Goal: Task Accomplishment & Management: Use online tool/utility

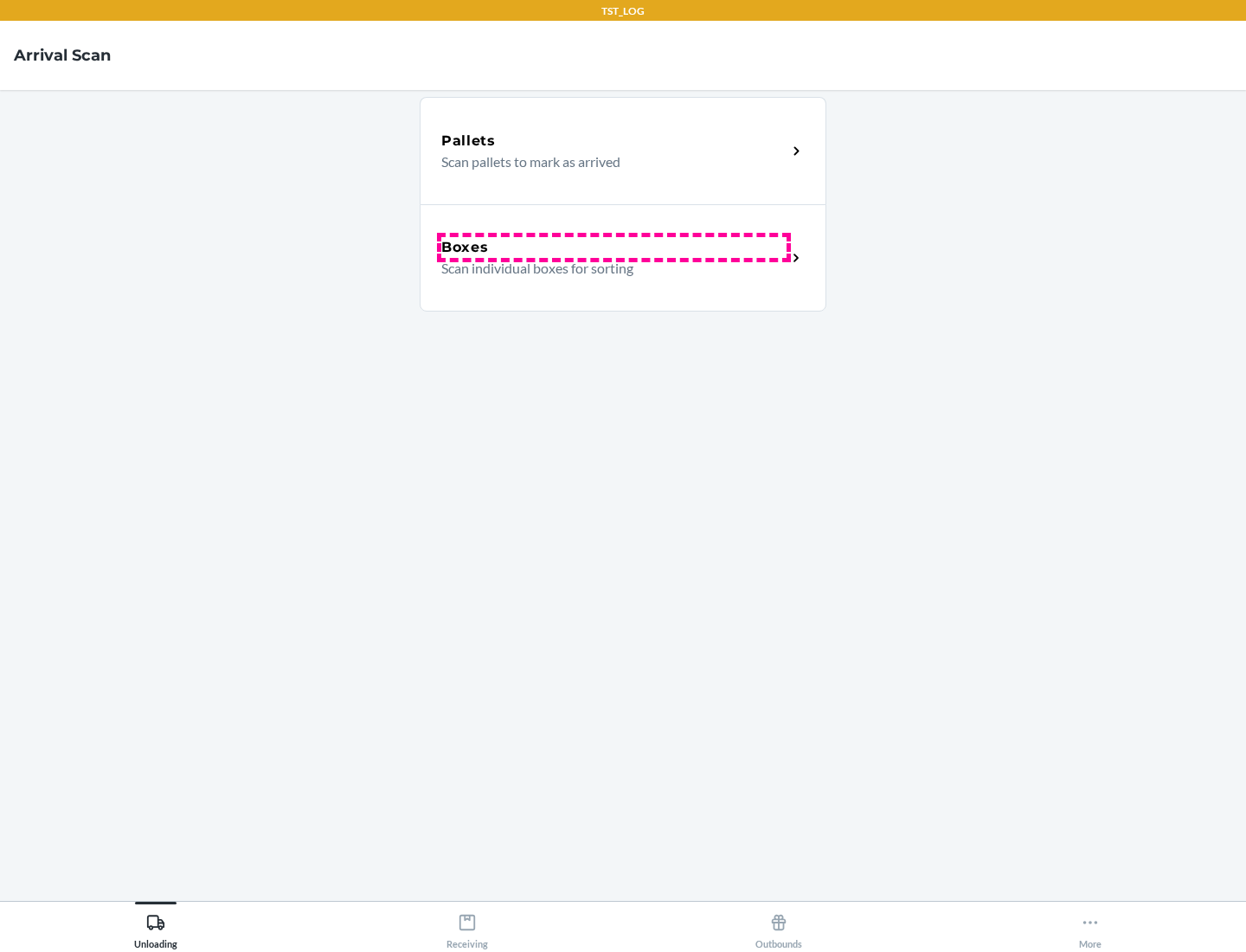
click at [613, 247] on div "Boxes" at bounding box center [614, 247] width 346 height 21
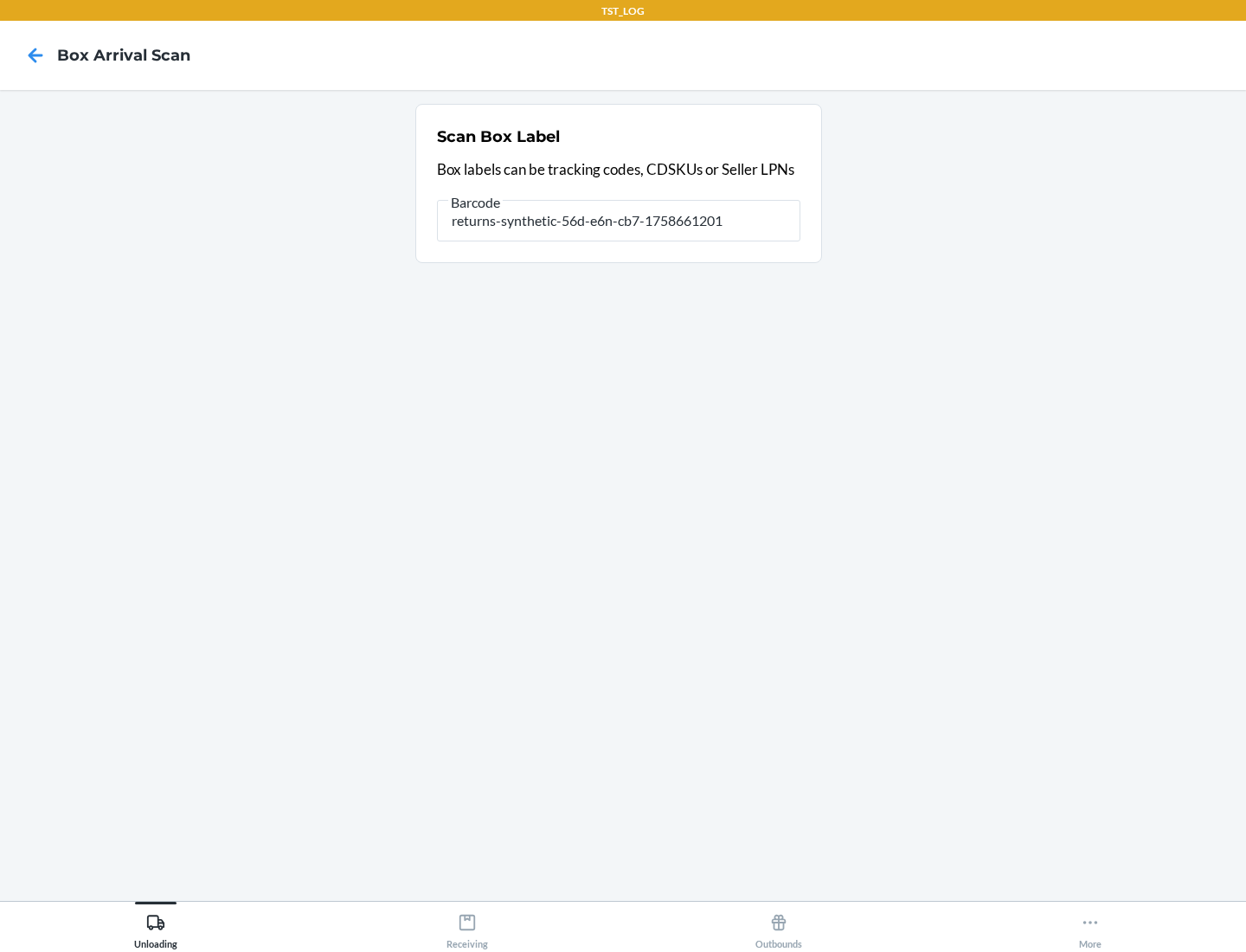
type input "returns-synthetic-56d-e6n-cb7-1758661201"
